Goal: Task Accomplishment & Management: Use online tool/utility

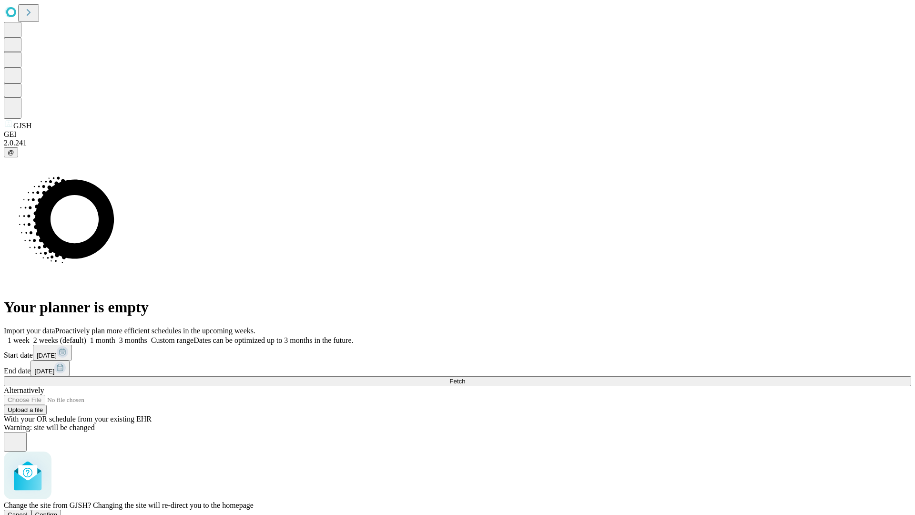
click at [58, 511] on span "Confirm" at bounding box center [46, 514] width 22 height 7
click at [86, 336] on label "2 weeks (default)" at bounding box center [58, 340] width 57 height 8
click at [465, 378] on span "Fetch" at bounding box center [457, 381] width 16 height 7
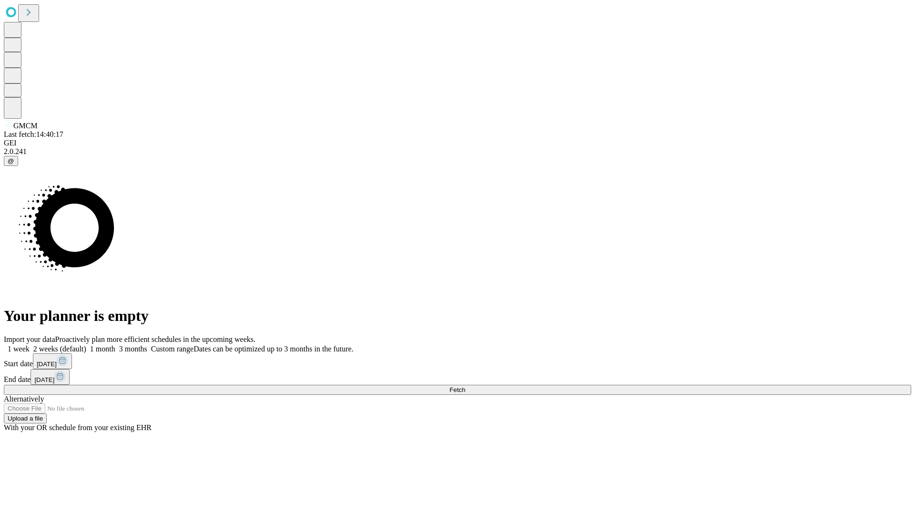
click at [86, 345] on label "2 weeks (default)" at bounding box center [58, 349] width 57 height 8
click at [465, 386] on span "Fetch" at bounding box center [457, 389] width 16 height 7
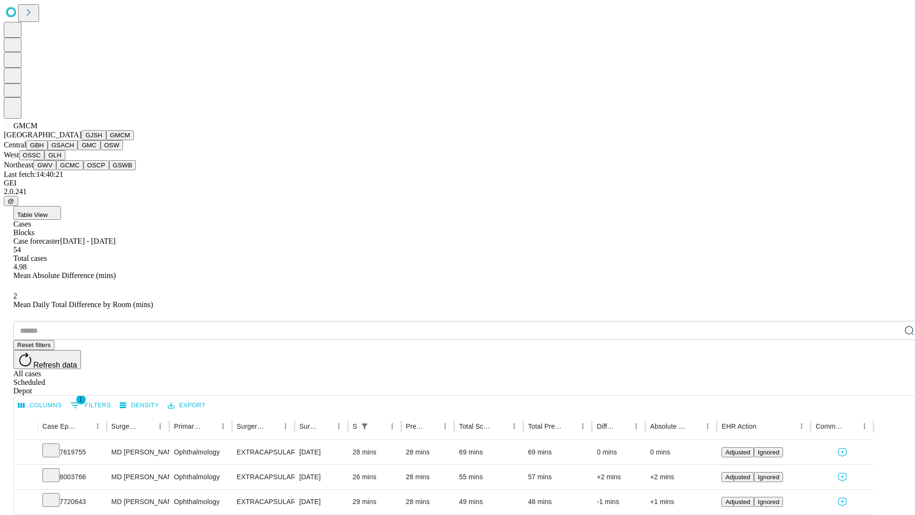
click at [48, 150] on button "GBH" at bounding box center [36, 145] width 21 height 10
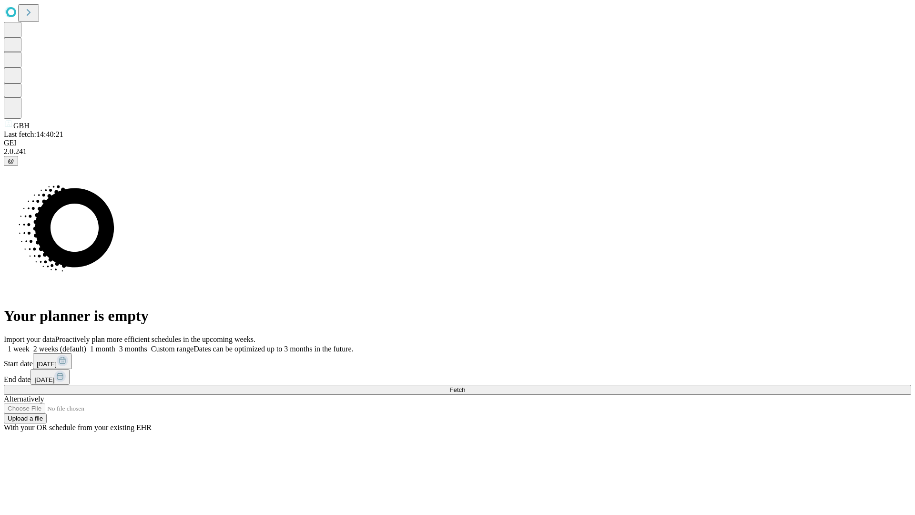
click at [86, 345] on label "2 weeks (default)" at bounding box center [58, 349] width 57 height 8
click at [465, 386] on span "Fetch" at bounding box center [457, 389] width 16 height 7
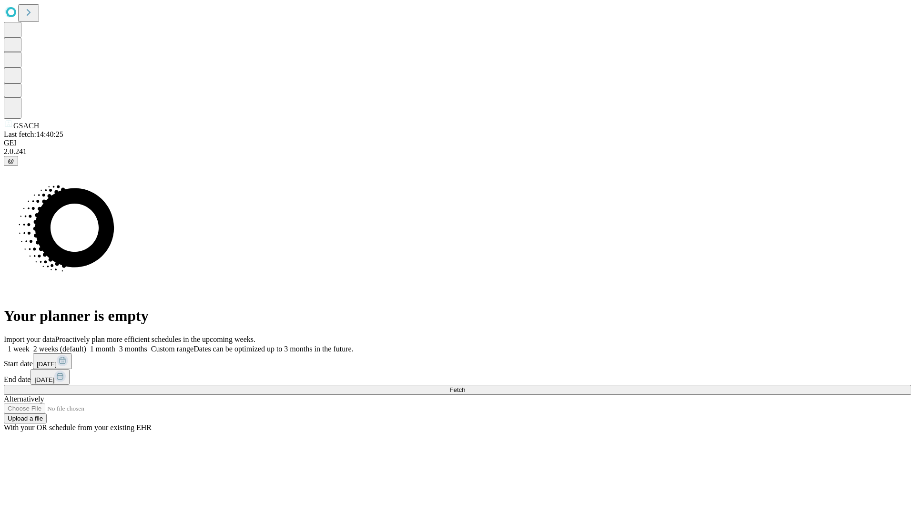
click at [86, 345] on label "2 weeks (default)" at bounding box center [58, 349] width 57 height 8
click at [465, 386] on span "Fetch" at bounding box center [457, 389] width 16 height 7
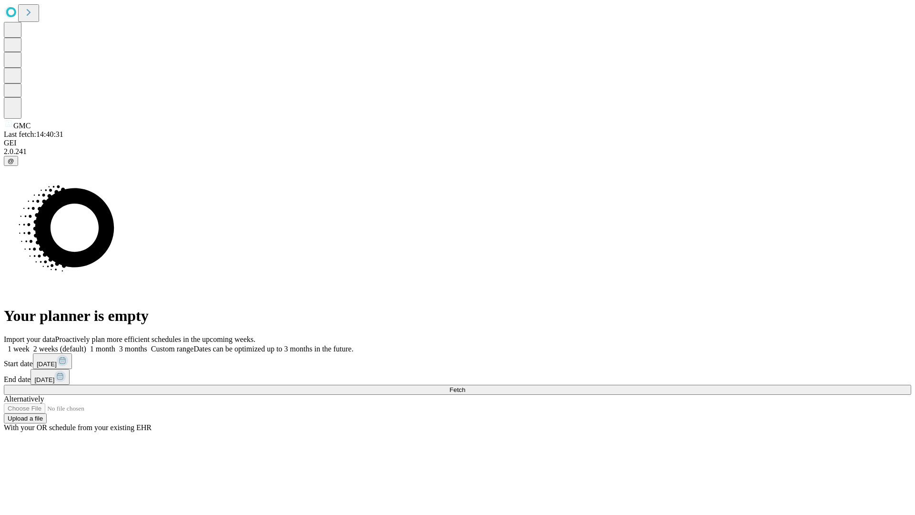
click at [86, 345] on label "2 weeks (default)" at bounding box center [58, 349] width 57 height 8
click at [465, 386] on span "Fetch" at bounding box center [457, 389] width 16 height 7
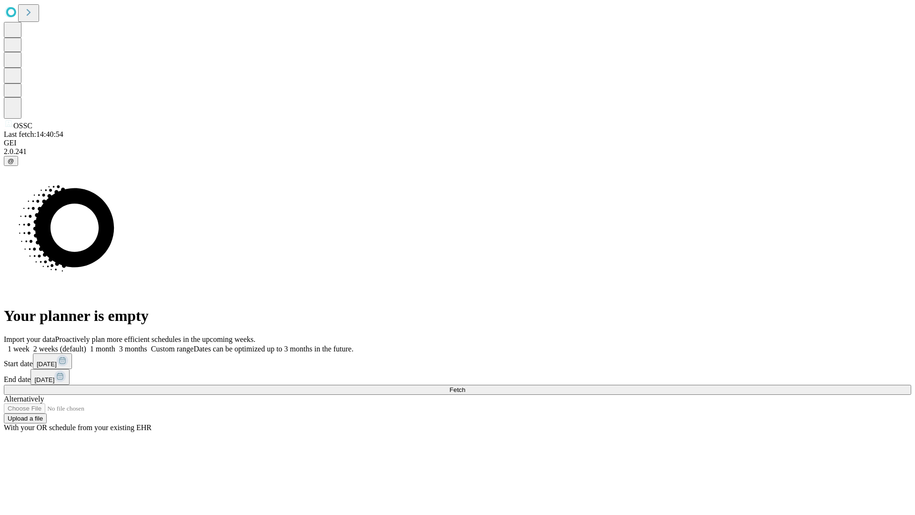
click at [86, 345] on label "2 weeks (default)" at bounding box center [58, 349] width 57 height 8
click at [465, 386] on span "Fetch" at bounding box center [457, 389] width 16 height 7
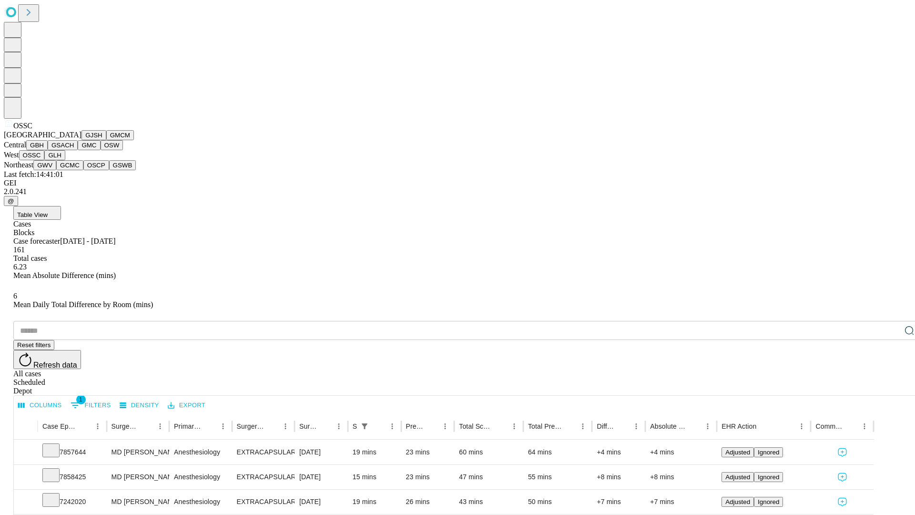
click at [65, 160] on button "GLH" at bounding box center [54, 155] width 20 height 10
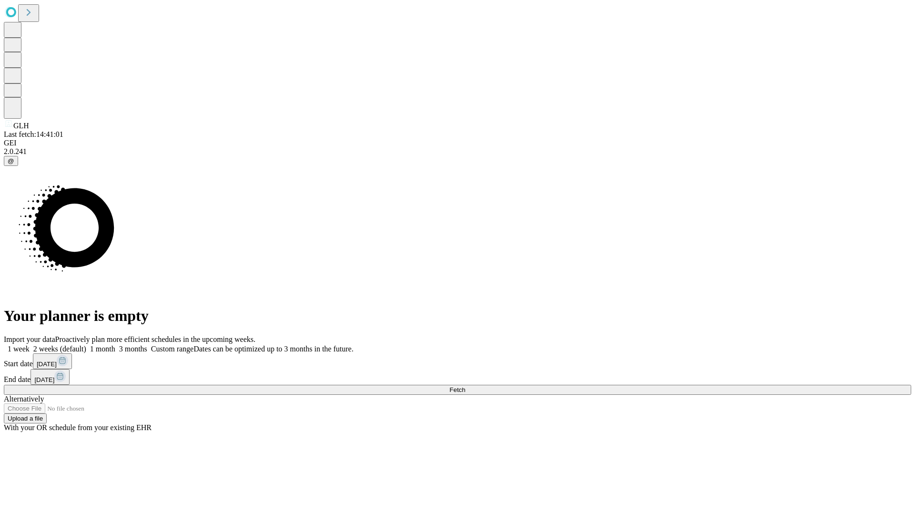
click at [465, 386] on span "Fetch" at bounding box center [457, 389] width 16 height 7
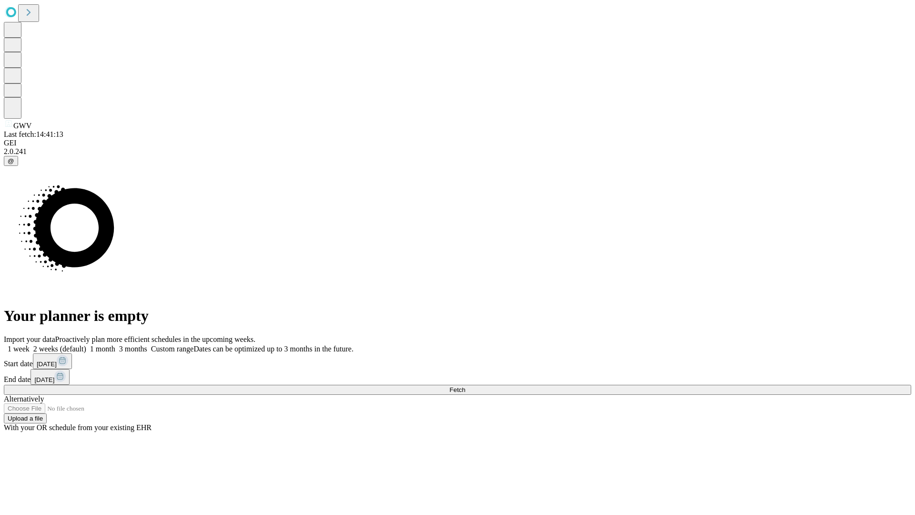
click at [86, 345] on label "2 weeks (default)" at bounding box center [58, 349] width 57 height 8
click at [465, 386] on span "Fetch" at bounding box center [457, 389] width 16 height 7
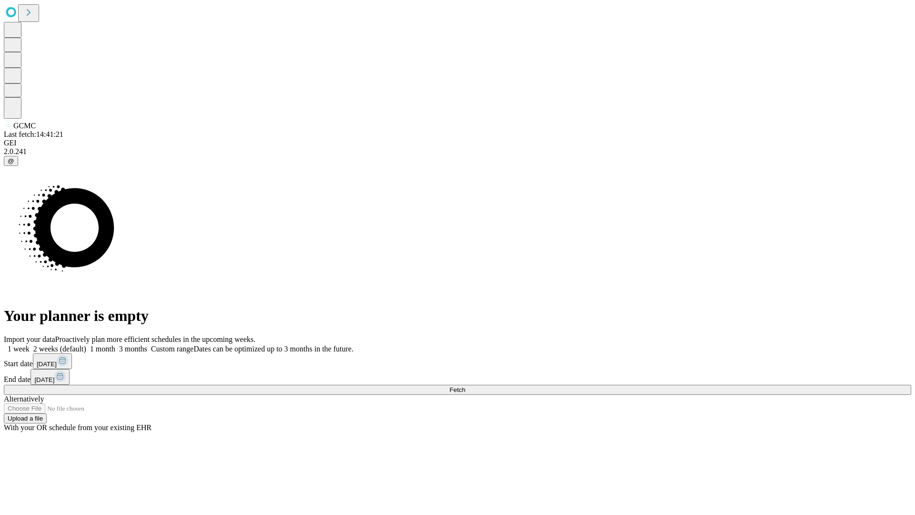
click at [86, 345] on label "2 weeks (default)" at bounding box center [58, 349] width 57 height 8
click at [465, 386] on span "Fetch" at bounding box center [457, 389] width 16 height 7
